Goal: Find specific fact: Find specific fact

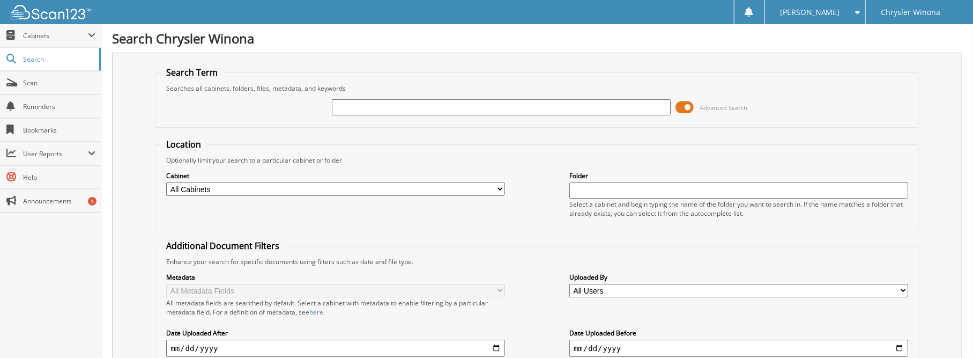
click at [378, 107] on input "text" at bounding box center [501, 107] width 339 height 16
type input "47924"
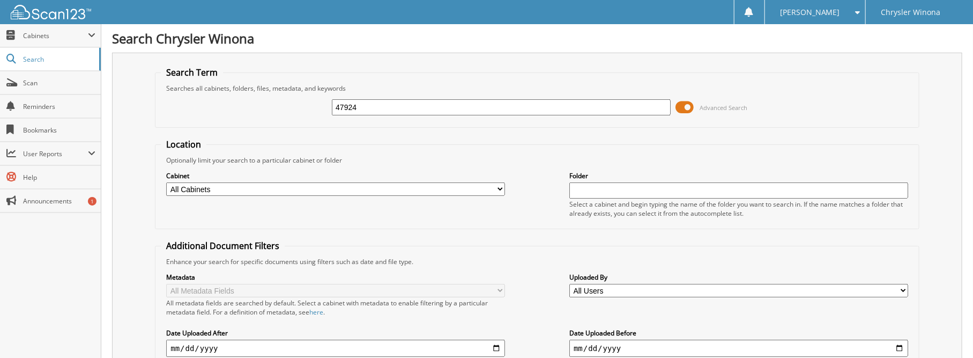
click at [682, 102] on span at bounding box center [685, 107] width 18 height 16
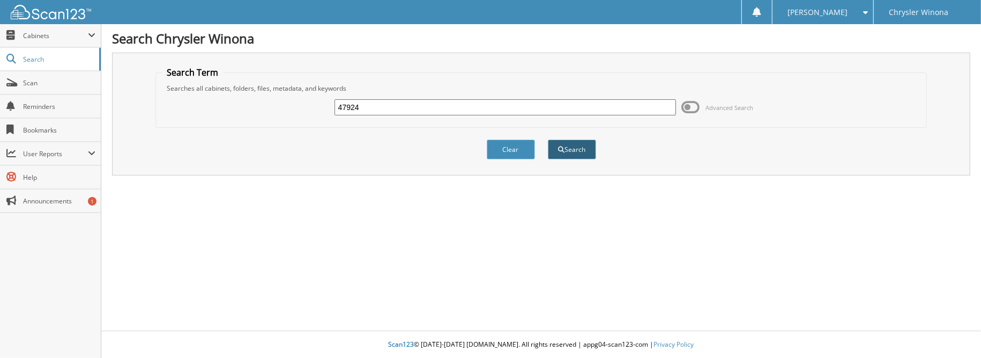
click at [573, 155] on button "Search" at bounding box center [572, 149] width 48 height 20
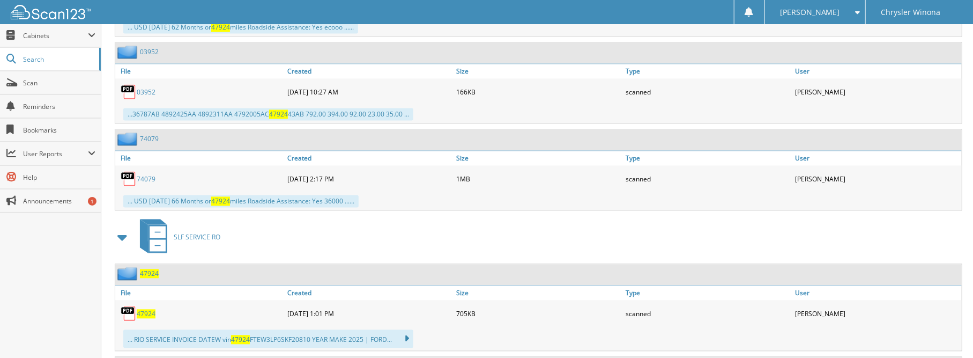
scroll to position [1287, 0]
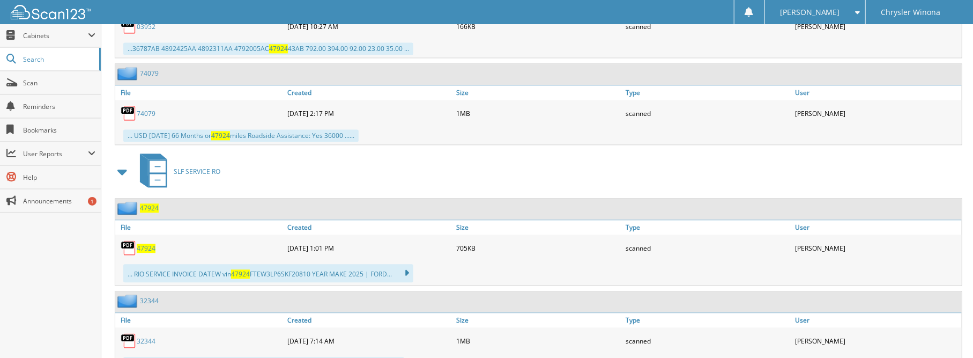
click at [147, 243] on span "47924" at bounding box center [146, 247] width 19 height 9
